Goal: Task Accomplishment & Management: Manage account settings

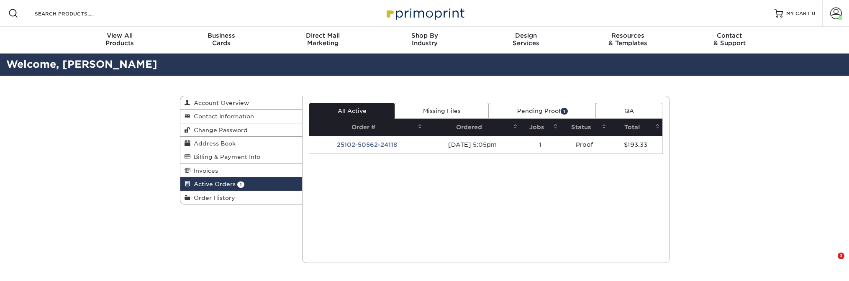
click at [376, 148] on td "25102-50562-24118" at bounding box center [366, 145] width 115 height 18
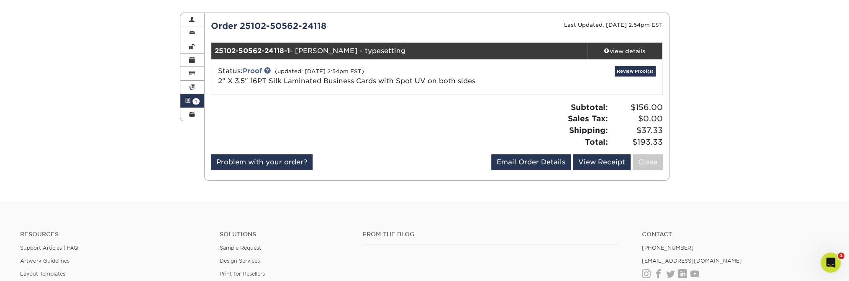
scroll to position [84, 0]
click at [637, 70] on link "Review Proof(s)" at bounding box center [635, 71] width 41 height 10
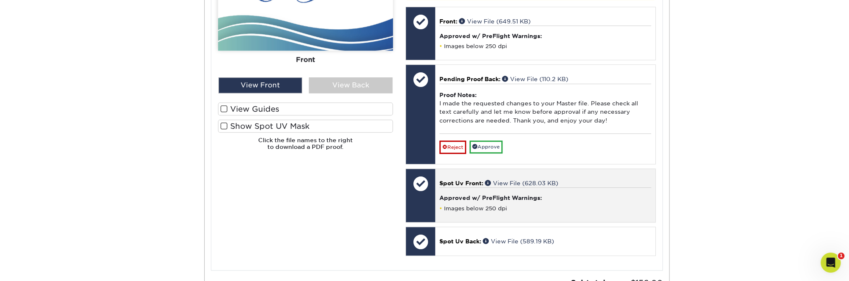
scroll to position [377, 0]
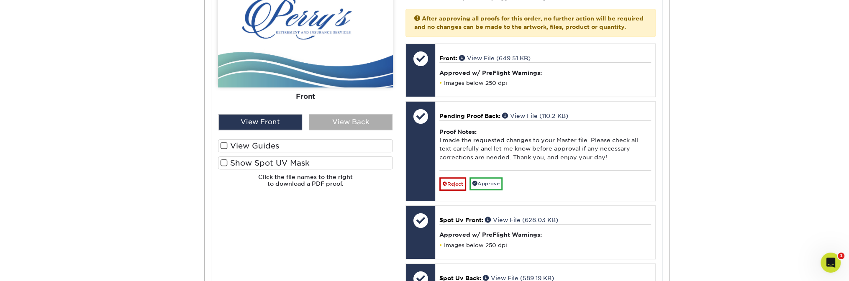
click at [352, 120] on div "View Back" at bounding box center [351, 122] width 84 height 16
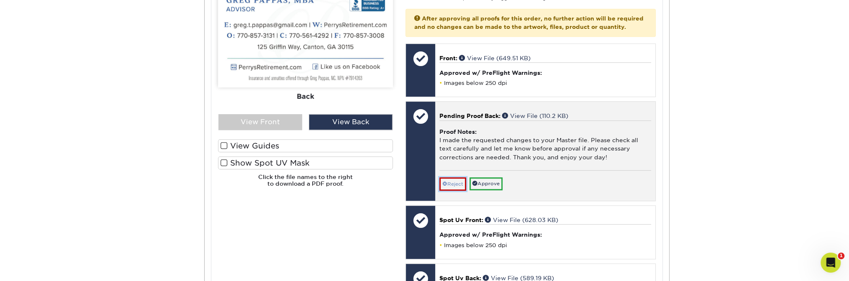
click at [454, 182] on link "Reject" at bounding box center [452, 183] width 27 height 13
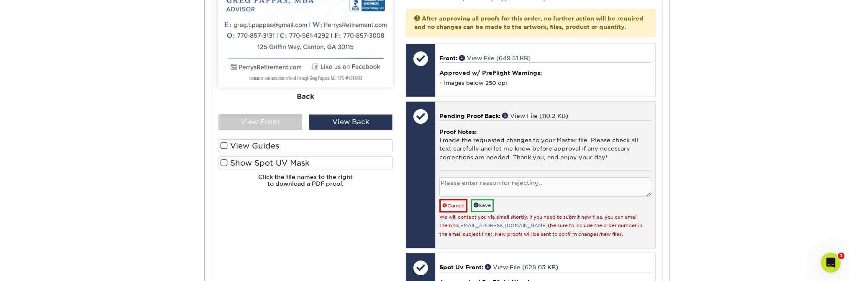
click at [497, 187] on textarea at bounding box center [544, 187] width 211 height 20
click at [578, 182] on textarea "At bottom of card say Insurance and annuitiesoffered" at bounding box center [544, 187] width 211 height 20
click at [603, 180] on textarea "At bottom of card say Insurance and annuities offered" at bounding box center [544, 187] width 211 height 20
drag, startPoint x: 505, startPoint y: 182, endPoint x: 515, endPoint y: 182, distance: 9.6
click at [507, 182] on textarea "At bottom of card say Insurance and annuities offered through [PERSON_NAME], Ga…" at bounding box center [544, 187] width 211 height 20
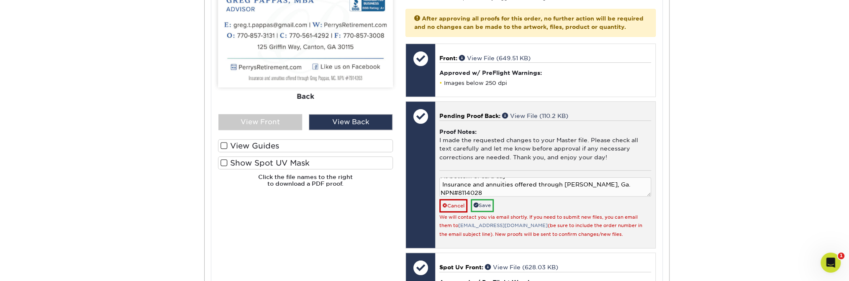
scroll to position [8, 0]
type textarea "At bottom of card say Insurance and annuities offered through [PERSON_NAME], Ga…"
click at [492, 203] on link "Save" at bounding box center [482, 205] width 23 height 13
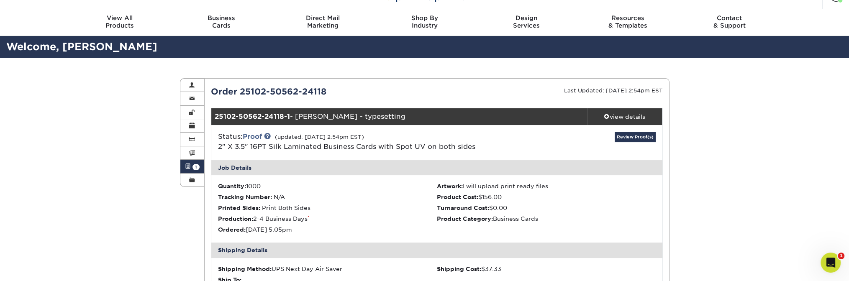
scroll to position [0, 0]
